Goal: Book appointment/travel/reservation

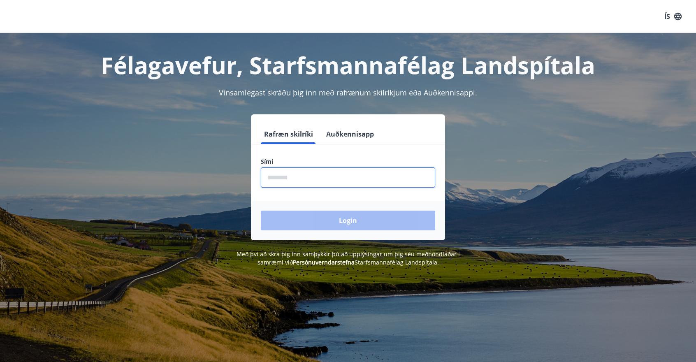
click at [293, 181] on input "phone" at bounding box center [348, 177] width 174 height 20
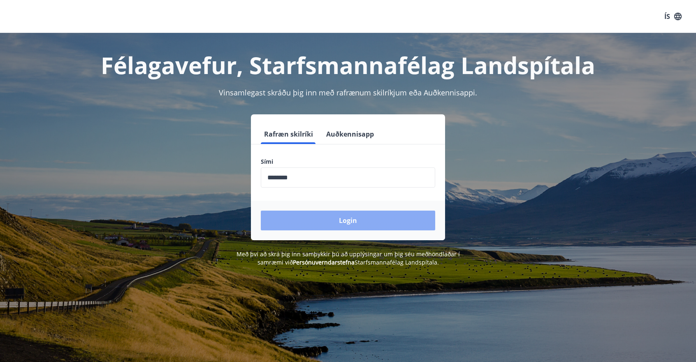
click at [346, 222] on button "Login" at bounding box center [348, 221] width 174 height 20
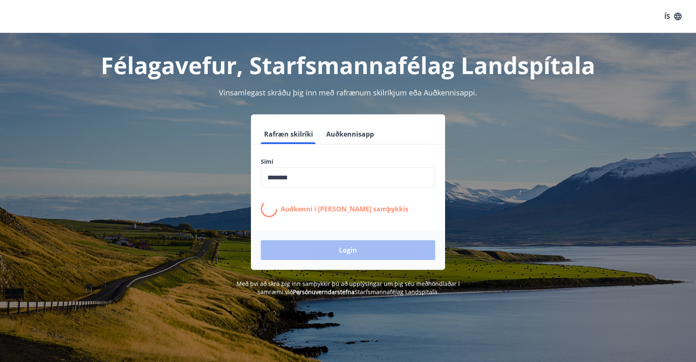
click at [468, 231] on div "Rafræn skilríki Auðkennisapp Sími ​ Auðkenni í síma bíður samþykkis Login" at bounding box center [348, 191] width 572 height 155
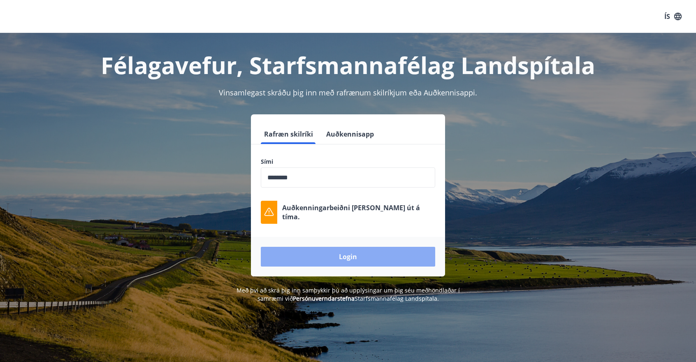
click at [346, 254] on button "Login" at bounding box center [348, 257] width 174 height 20
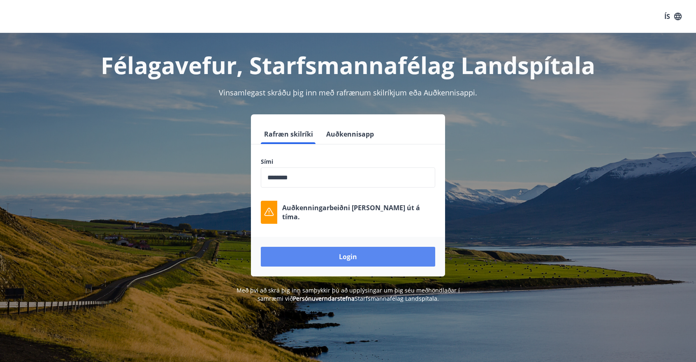
click at [348, 259] on button "Login" at bounding box center [348, 257] width 174 height 20
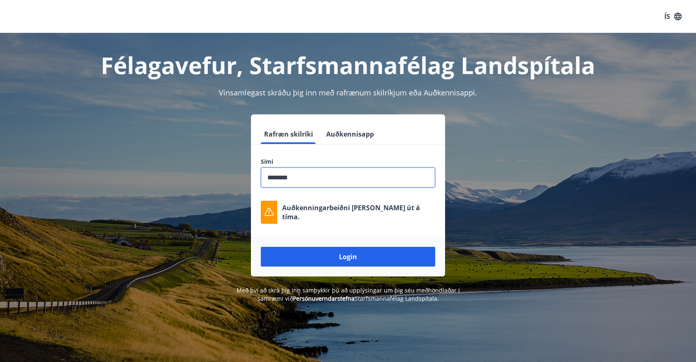
click at [321, 178] on input "phone" at bounding box center [348, 177] width 174 height 20
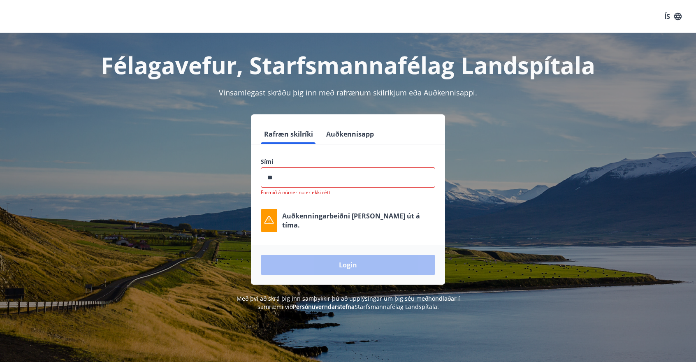
type input "*"
type input "********"
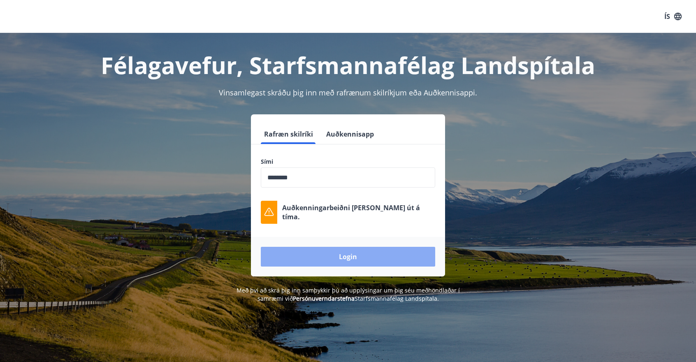
click at [364, 260] on button "Login" at bounding box center [348, 257] width 174 height 20
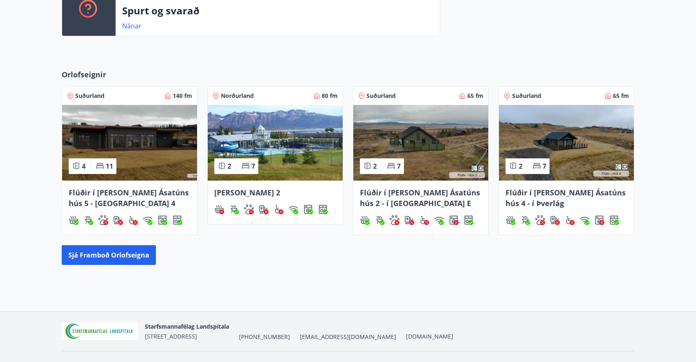
scroll to position [429, 0]
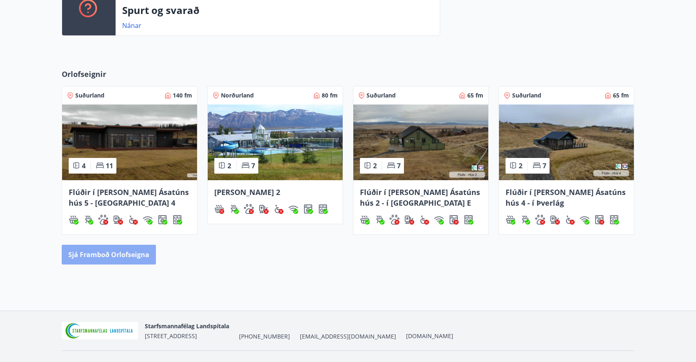
click at [112, 260] on button "Sjá framboð orlofseigna" at bounding box center [109, 255] width 94 height 20
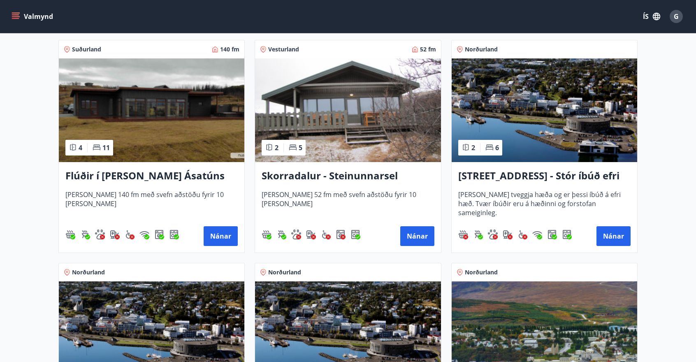
scroll to position [594, 0]
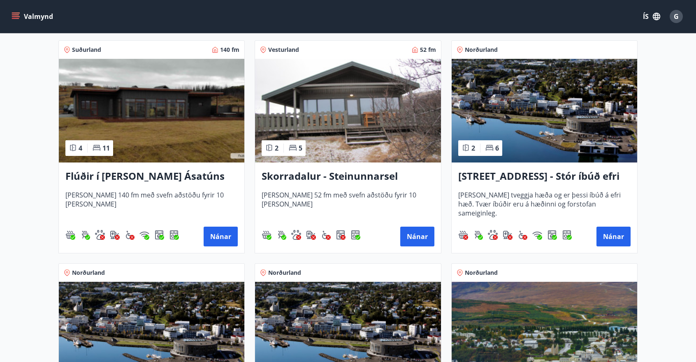
click at [541, 174] on h3 "[STREET_ADDRESS] - Stór íbúð efri hæð íbúð 1" at bounding box center [544, 176] width 172 height 15
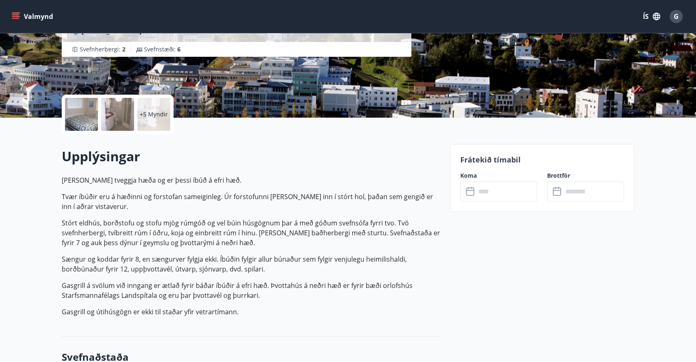
scroll to position [130, 0]
click at [486, 191] on input "text" at bounding box center [506, 191] width 61 height 20
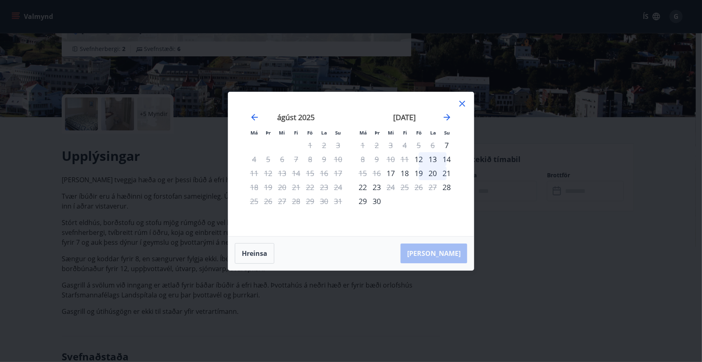
click at [460, 105] on icon at bounding box center [462, 104] width 6 height 6
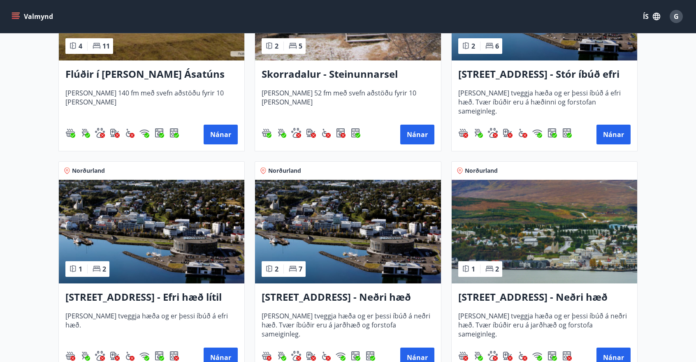
scroll to position [697, 0]
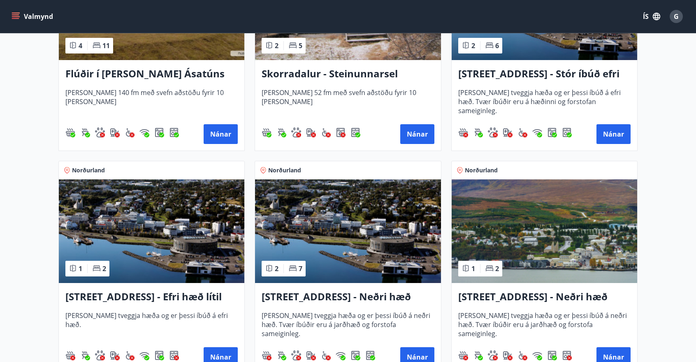
click at [171, 293] on h3 "[STREET_ADDRESS] - Efri hæð lítil íbúð 2" at bounding box center [151, 297] width 172 height 15
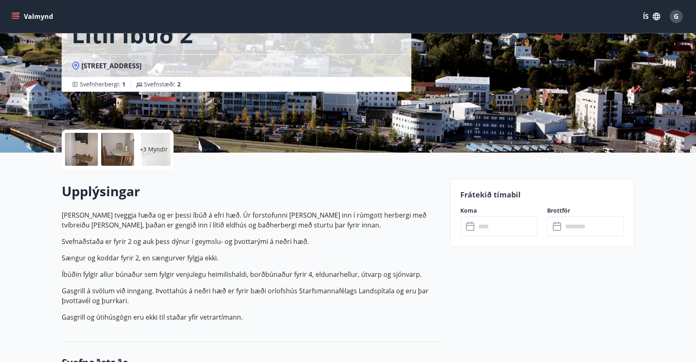
scroll to position [95, 0]
click at [484, 224] on input "text" at bounding box center [506, 226] width 61 height 20
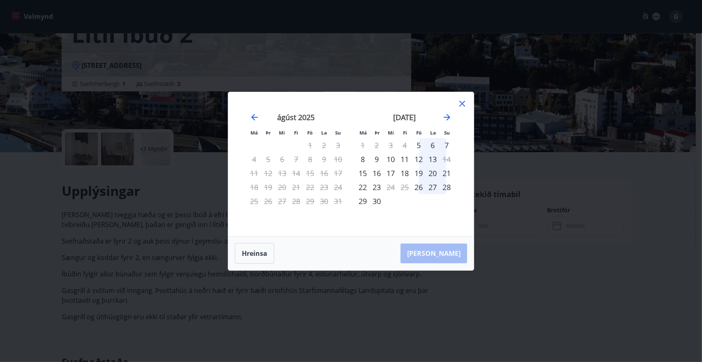
click at [461, 101] on icon at bounding box center [462, 104] width 10 height 10
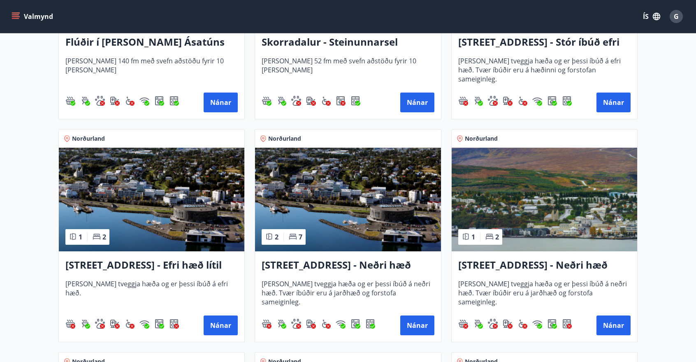
scroll to position [729, 0]
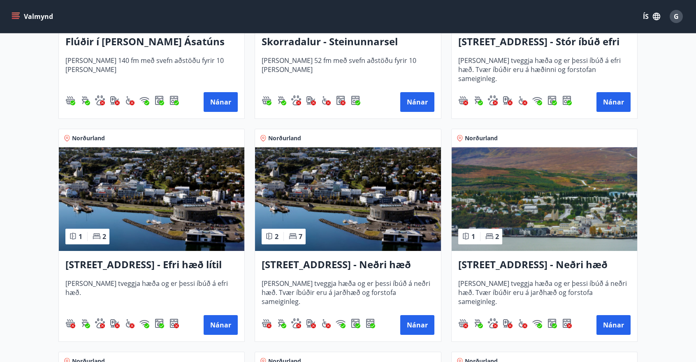
click at [330, 264] on h3 "[STREET_ADDRESS] - Neðri hæð íbúð 3" at bounding box center [348, 264] width 172 height 15
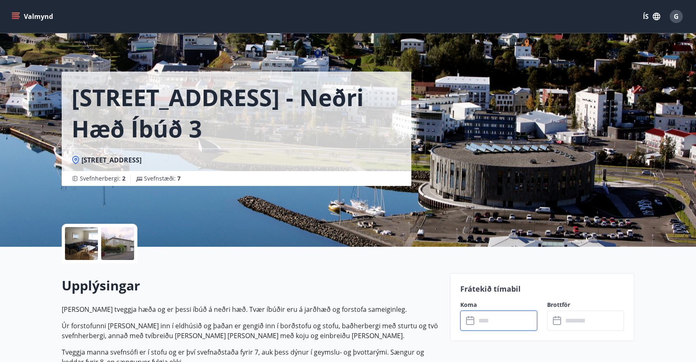
click at [501, 323] on input "text" at bounding box center [506, 320] width 61 height 20
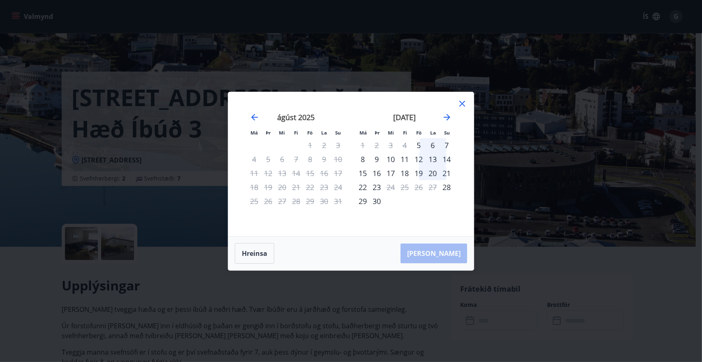
click at [459, 104] on icon at bounding box center [462, 104] width 10 height 10
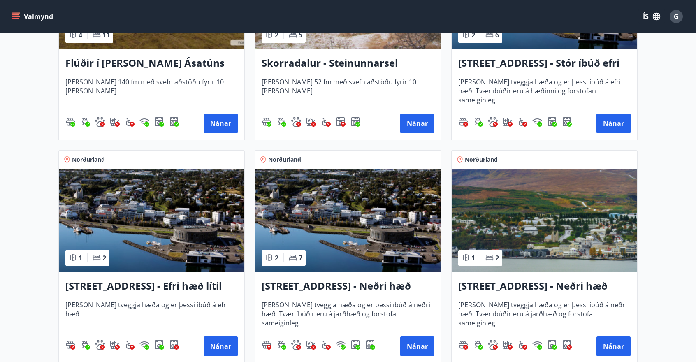
scroll to position [711, 0]
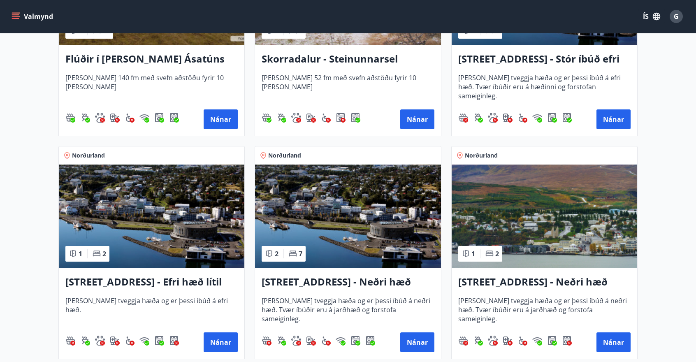
click at [502, 215] on img at bounding box center [544, 216] width 185 height 104
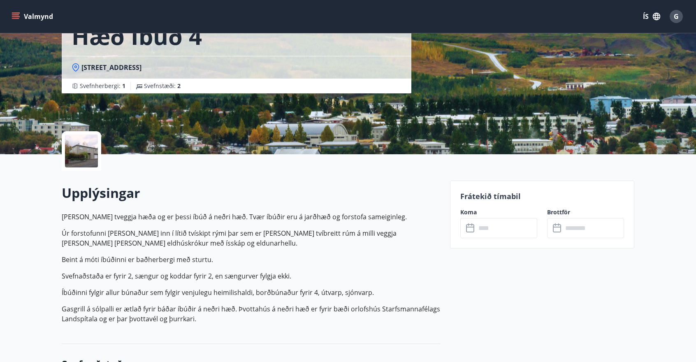
scroll to position [93, 0]
click at [491, 227] on input "text" at bounding box center [506, 228] width 61 height 20
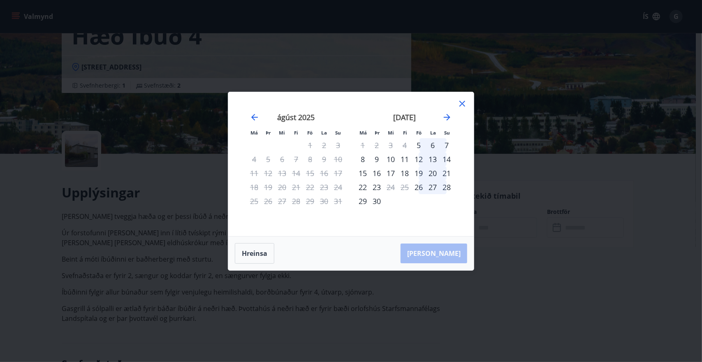
click at [461, 104] on icon at bounding box center [462, 104] width 10 height 10
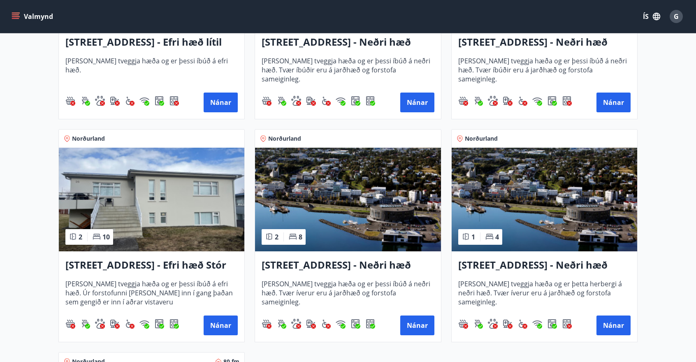
scroll to position [952, 0]
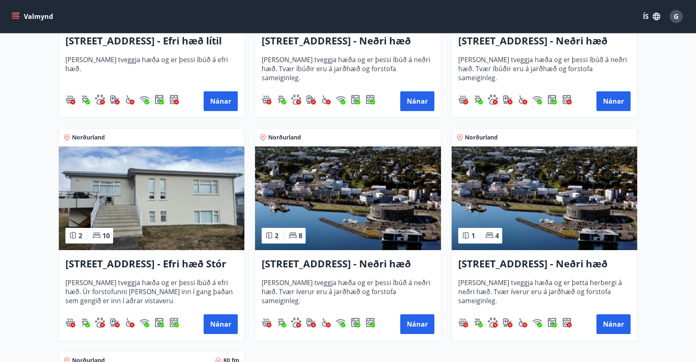
click at [200, 262] on h3 "[STREET_ADDRESS] - Efri hæð Stór íbúð 1" at bounding box center [151, 264] width 172 height 15
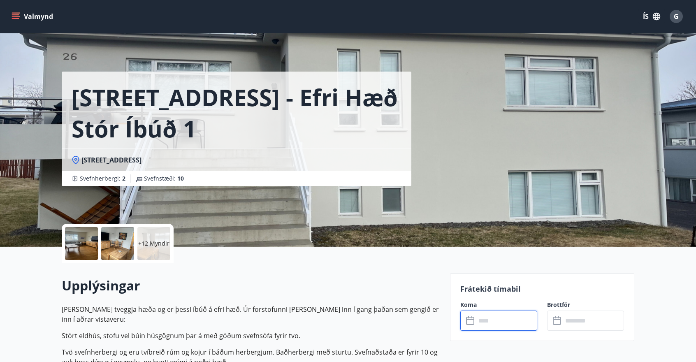
click at [494, 322] on input "text" at bounding box center [506, 320] width 61 height 20
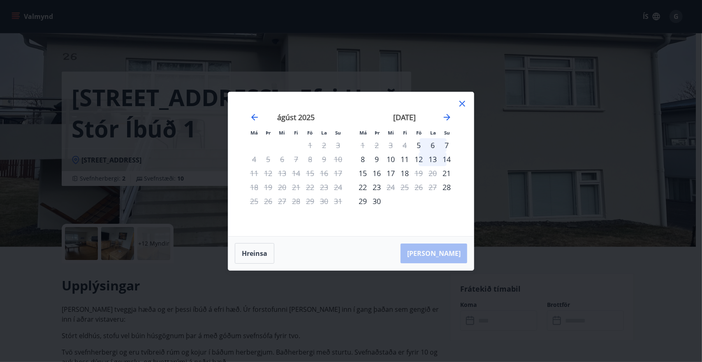
click at [461, 102] on icon at bounding box center [462, 104] width 10 height 10
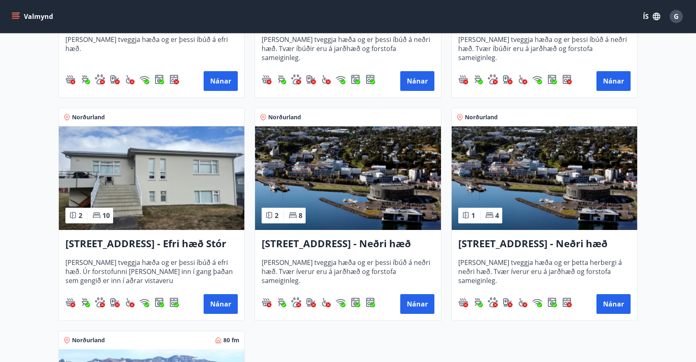
scroll to position [973, 0]
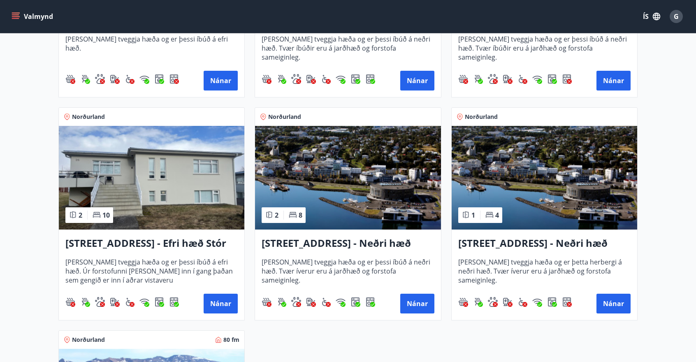
click at [531, 204] on img at bounding box center [544, 178] width 185 height 104
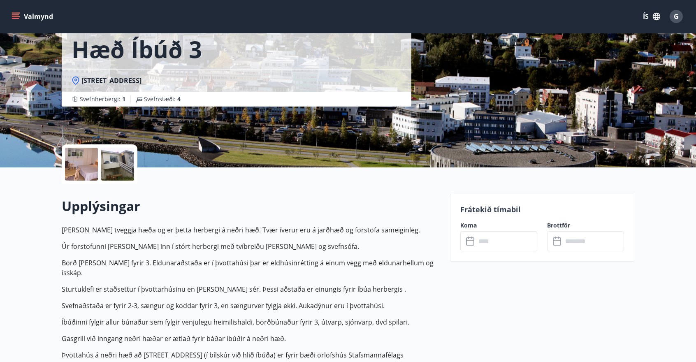
scroll to position [81, 0]
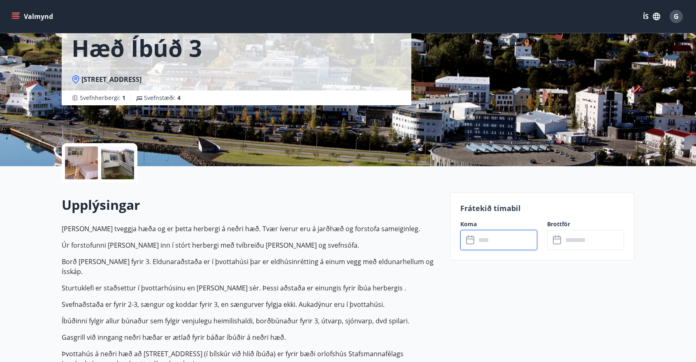
click at [489, 239] on input "text" at bounding box center [506, 240] width 61 height 20
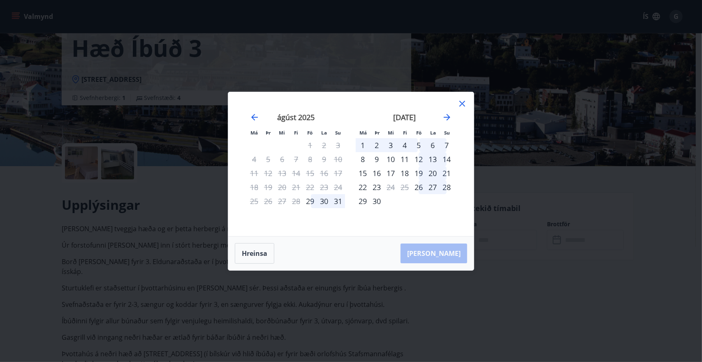
click at [460, 103] on icon at bounding box center [462, 104] width 10 height 10
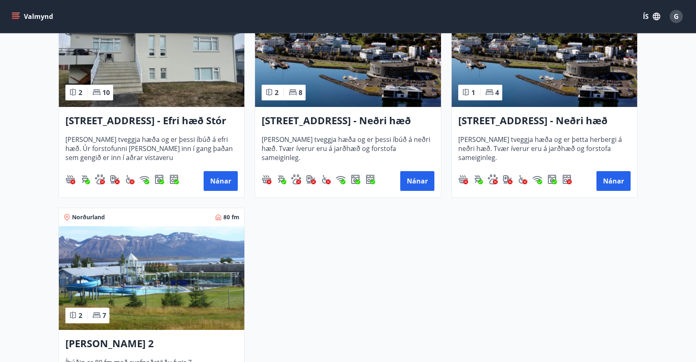
scroll to position [1091, 0]
